Goal: Task Accomplishment & Management: Use online tool/utility

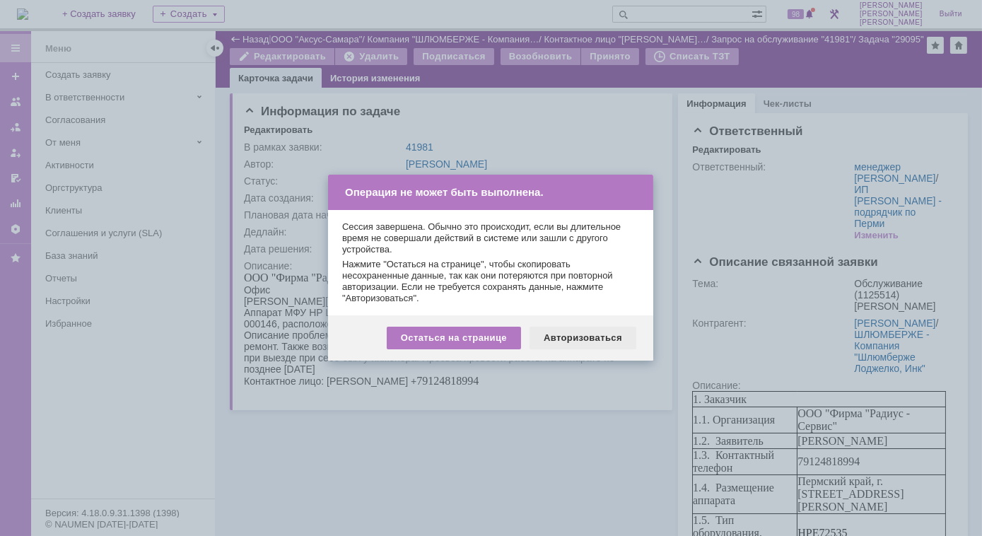
scroll to position [578, 0]
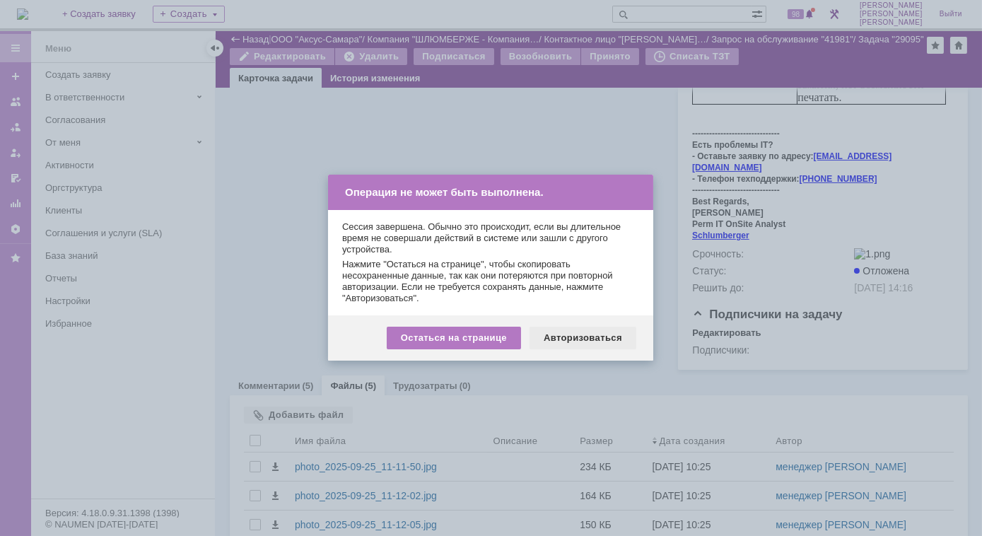
click at [582, 337] on div "Авторизоваться" at bounding box center [583, 338] width 107 height 23
